Goal: Task Accomplishment & Management: Manage account settings

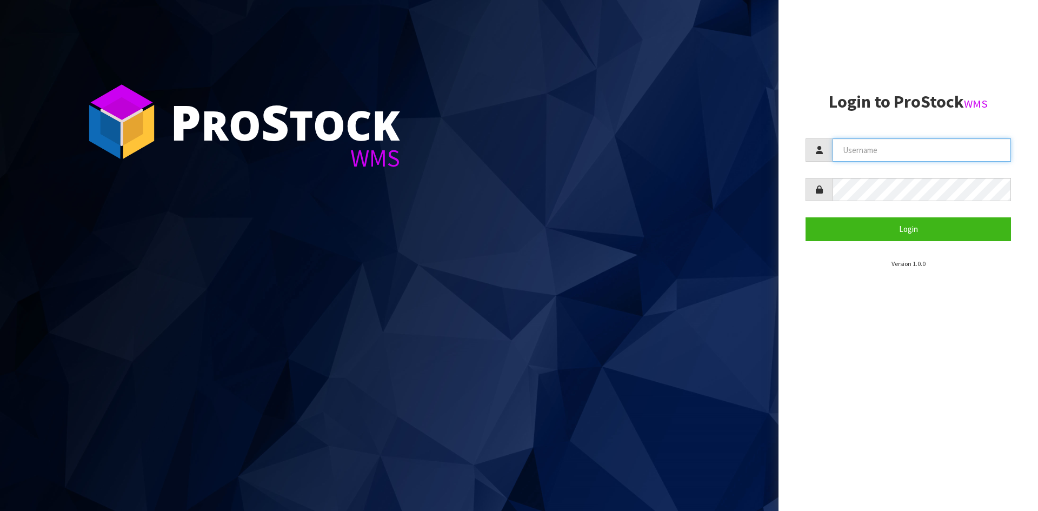
click at [893, 147] on input "text" at bounding box center [921, 149] width 178 height 23
type input "[EMAIL_ADDRESS][DOMAIN_NAME]"
click at [805, 217] on button "Login" at bounding box center [907, 228] width 205 height 23
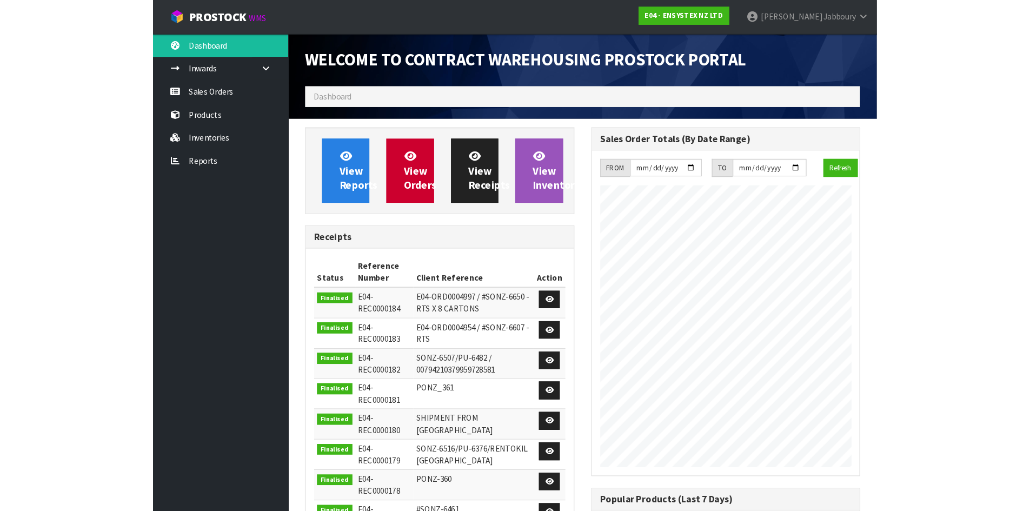
scroll to position [599, 442]
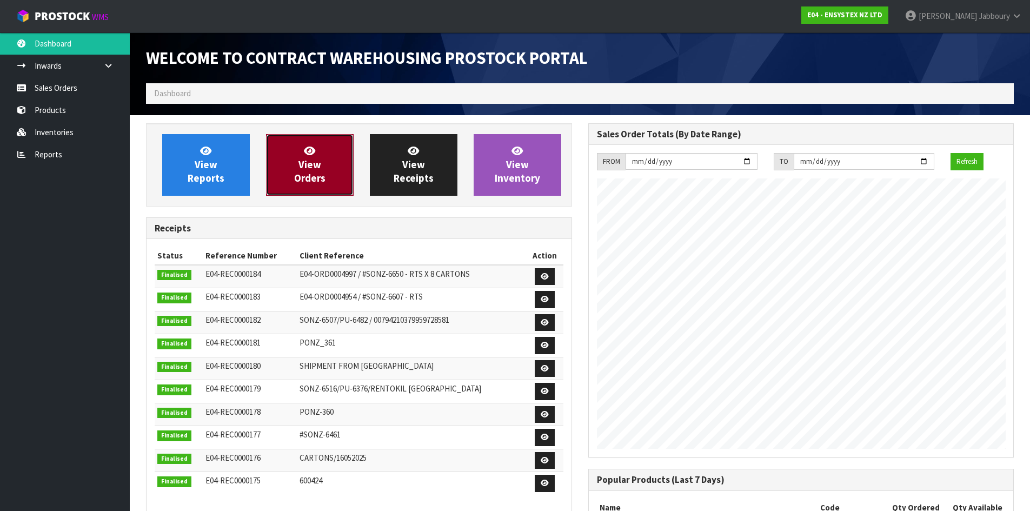
click at [321, 163] on link "View Orders" at bounding box center [310, 165] width 88 height 62
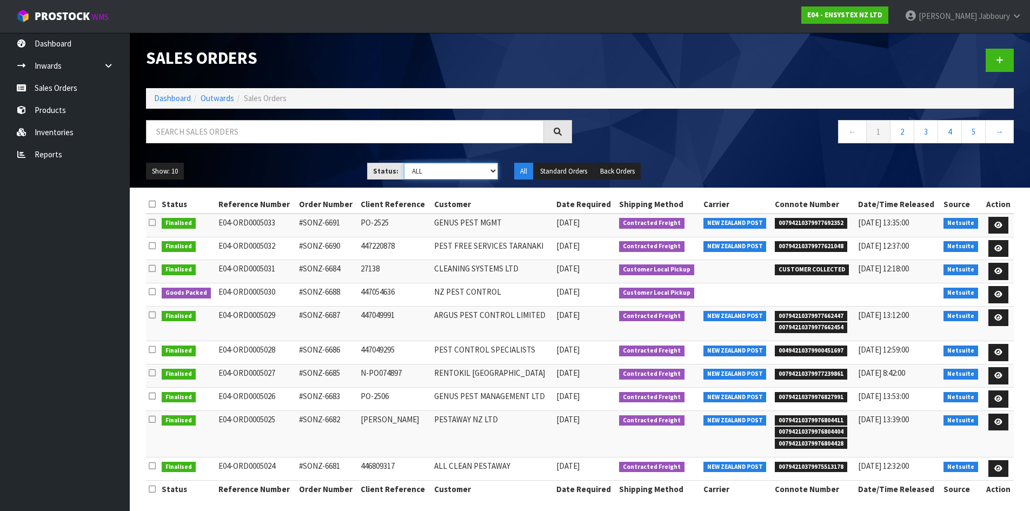
click at [493, 171] on select "Draft Pending Allocated Pending Pick Goods Picked Goods Packed Pending Charges …" at bounding box center [451, 171] width 94 height 17
select select "string:9"
click at [404, 163] on select "Draft Pending Allocated Pending Pick Goods Picked Goods Packed Pending Charges …" at bounding box center [451, 171] width 94 height 17
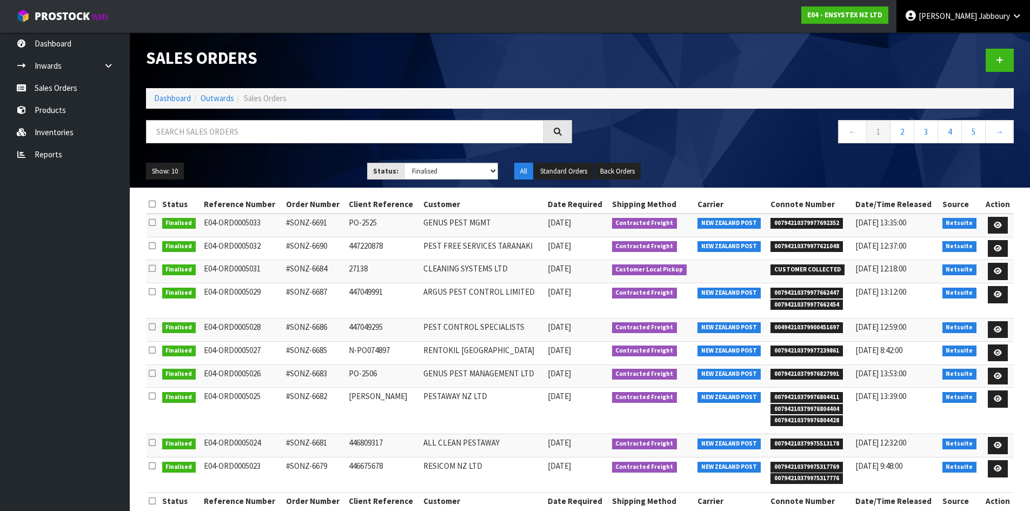
click at [1011, 14] on link "[PERSON_NAME]" at bounding box center [963, 16] width 134 height 32
click at [966, 46] on link "Logout" at bounding box center [986, 43] width 85 height 15
